Goal: Use online tool/utility: Utilize a website feature to perform a specific function

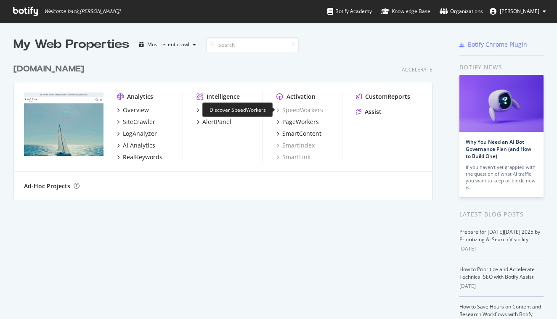
scroll to position [319, 557]
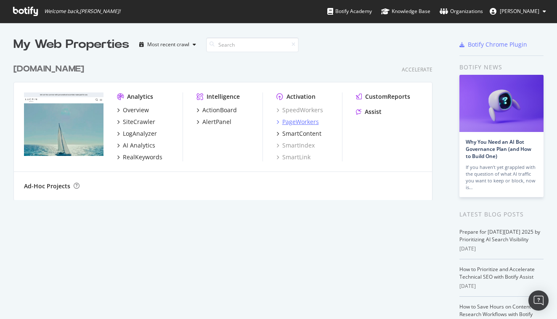
click at [293, 119] on div "PageWorkers" at bounding box center [300, 122] width 37 height 8
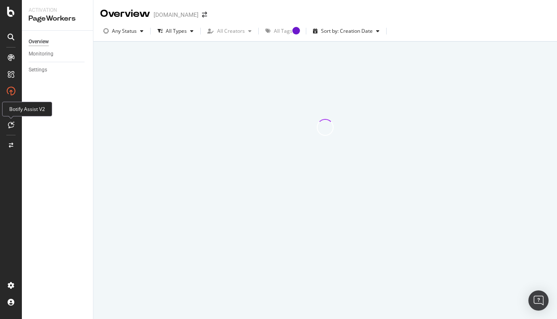
click at [11, 125] on icon at bounding box center [11, 124] width 6 height 7
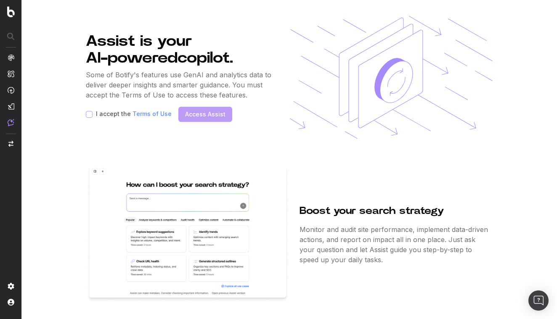
click at [213, 116] on div "I accept the Terms of Use Access Assist" at bounding box center [180, 114] width 188 height 15
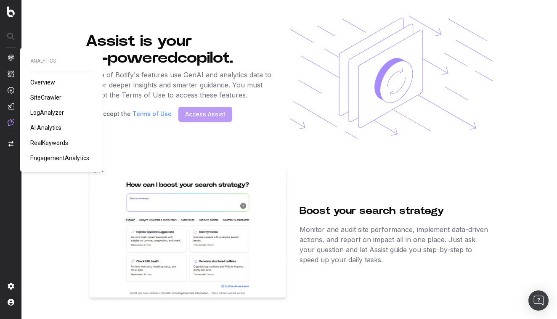
click at [10, 57] on img at bounding box center [11, 57] width 7 height 7
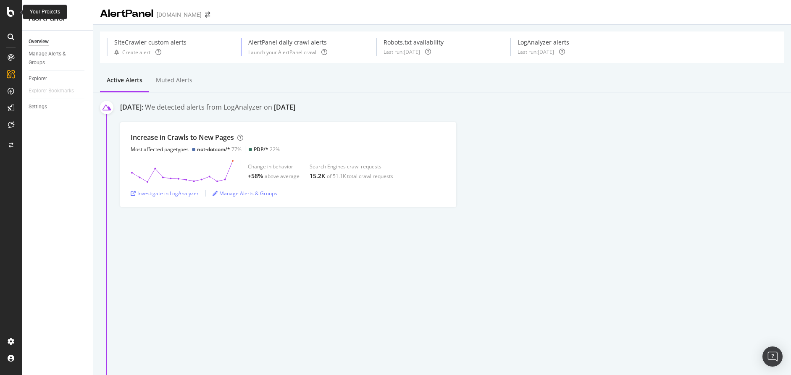
click at [13, 15] on icon at bounding box center [11, 12] width 8 height 10
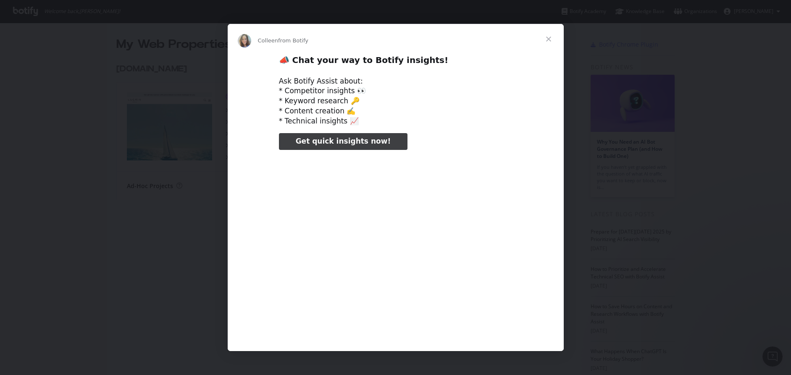
click at [548, 42] on span "Close" at bounding box center [549, 39] width 30 height 30
